Goal: Transaction & Acquisition: Download file/media

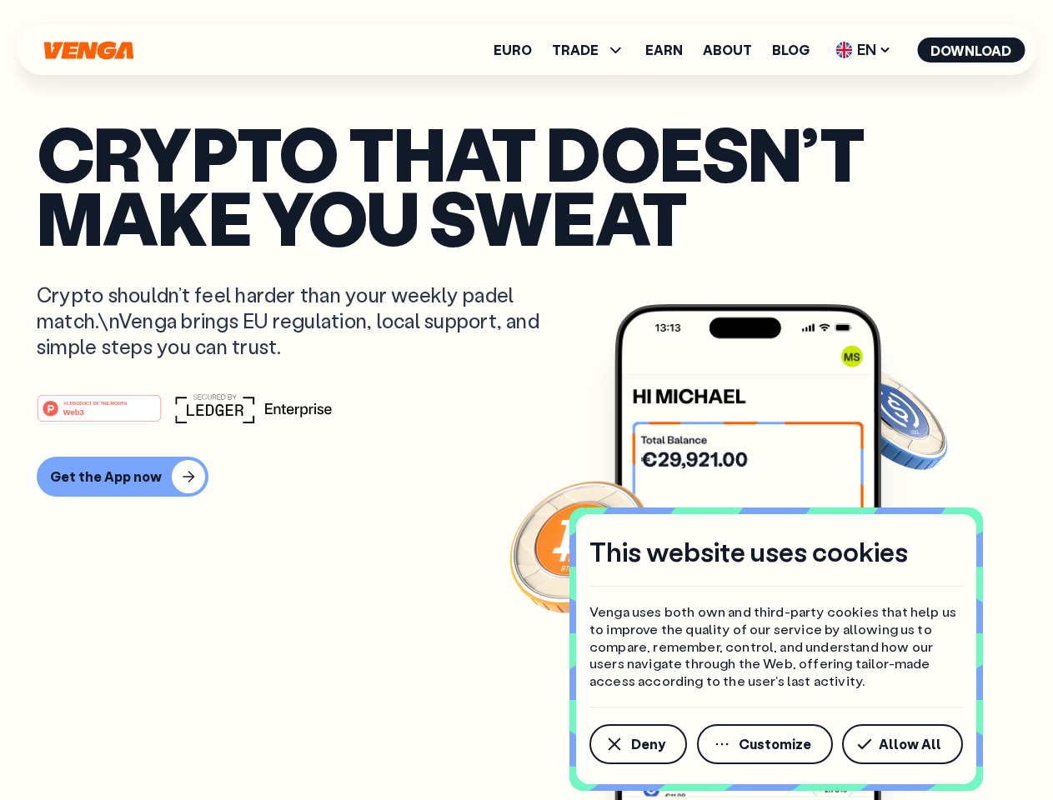
click at [526, 400] on div "#1 PRODUCT OF THE MONTH Web3" at bounding box center [527, 408] width 980 height 30
click at [637, 744] on span "Deny" at bounding box center [648, 744] width 34 height 13
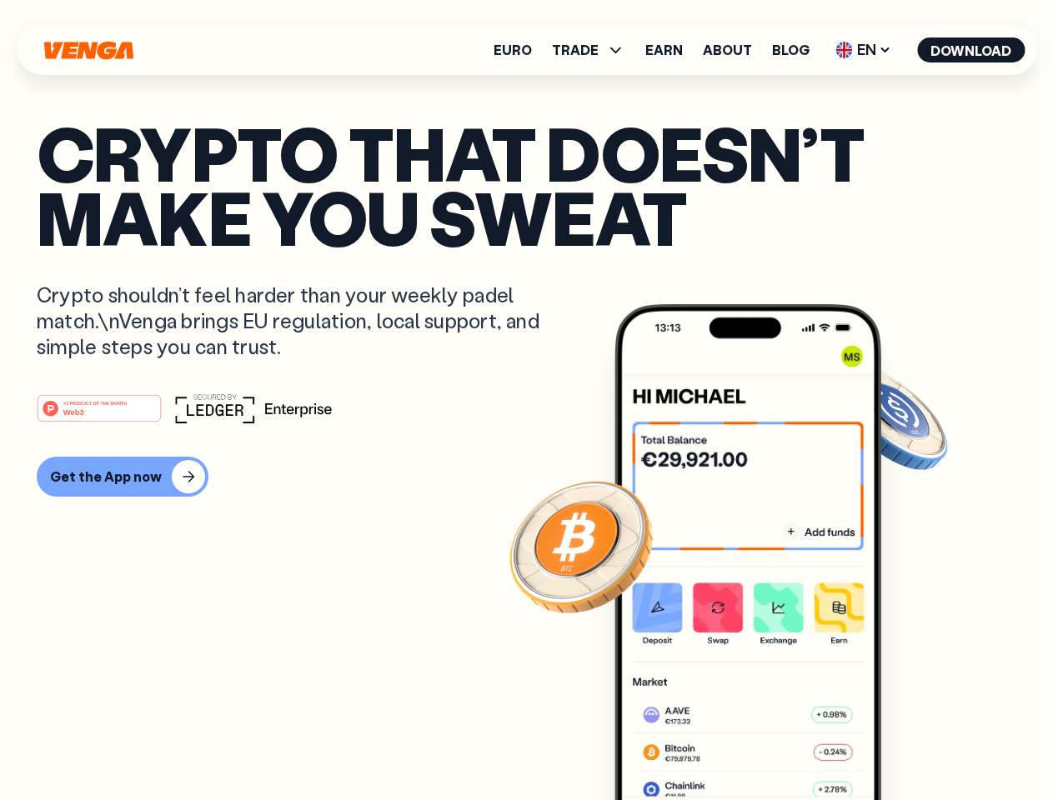
click at [766, 744] on img at bounding box center [747, 583] width 267 height 559
click at [905, 744] on article "Crypto that doesn’t make you sweat Crypto shouldn’t feel harder than your weekl…" at bounding box center [527, 433] width 980 height 625
click at [594, 50] on span "TRADE" at bounding box center [575, 49] width 47 height 13
click at [864, 50] on span "EN" at bounding box center [863, 50] width 68 height 27
click at [971, 50] on button "Download" at bounding box center [971, 50] width 108 height 25
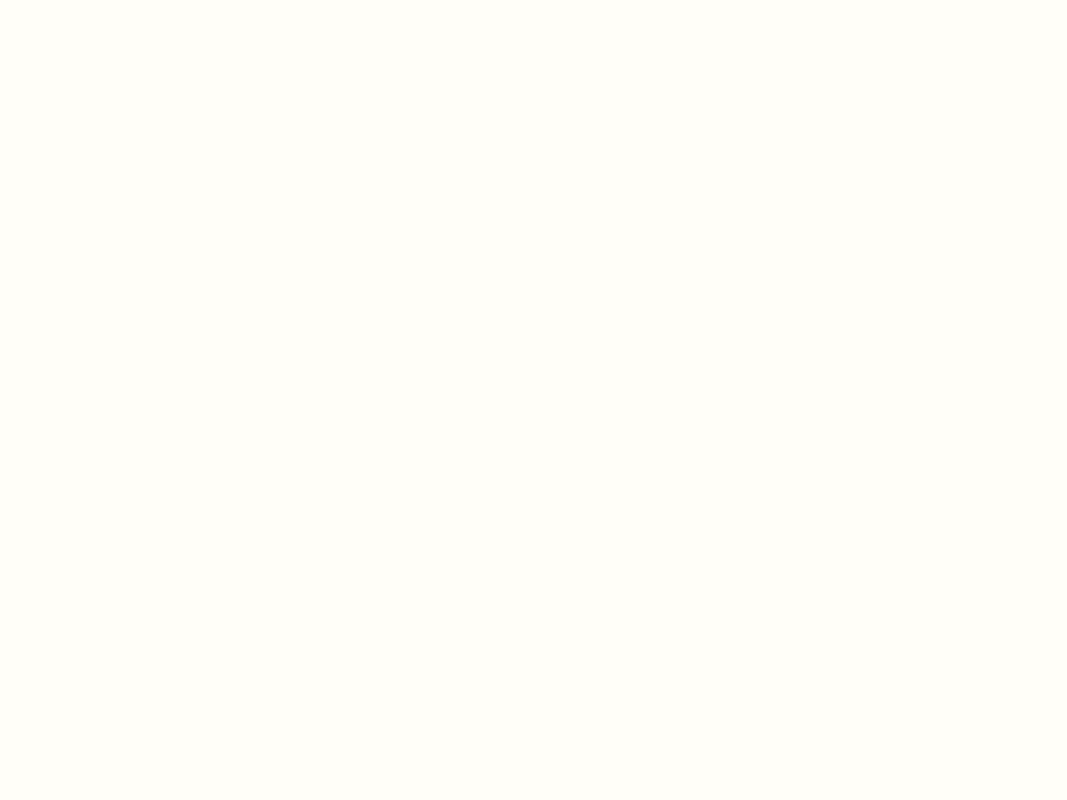
click at [120, 0] on html "This website uses cookies Venga uses both own and third-party cookies that help…" at bounding box center [533, 0] width 1067 height 0
click at [102, 0] on html "This website uses cookies Venga uses both own and third-party cookies that help…" at bounding box center [533, 0] width 1067 height 0
